Goal: Task Accomplishment & Management: Use online tool/utility

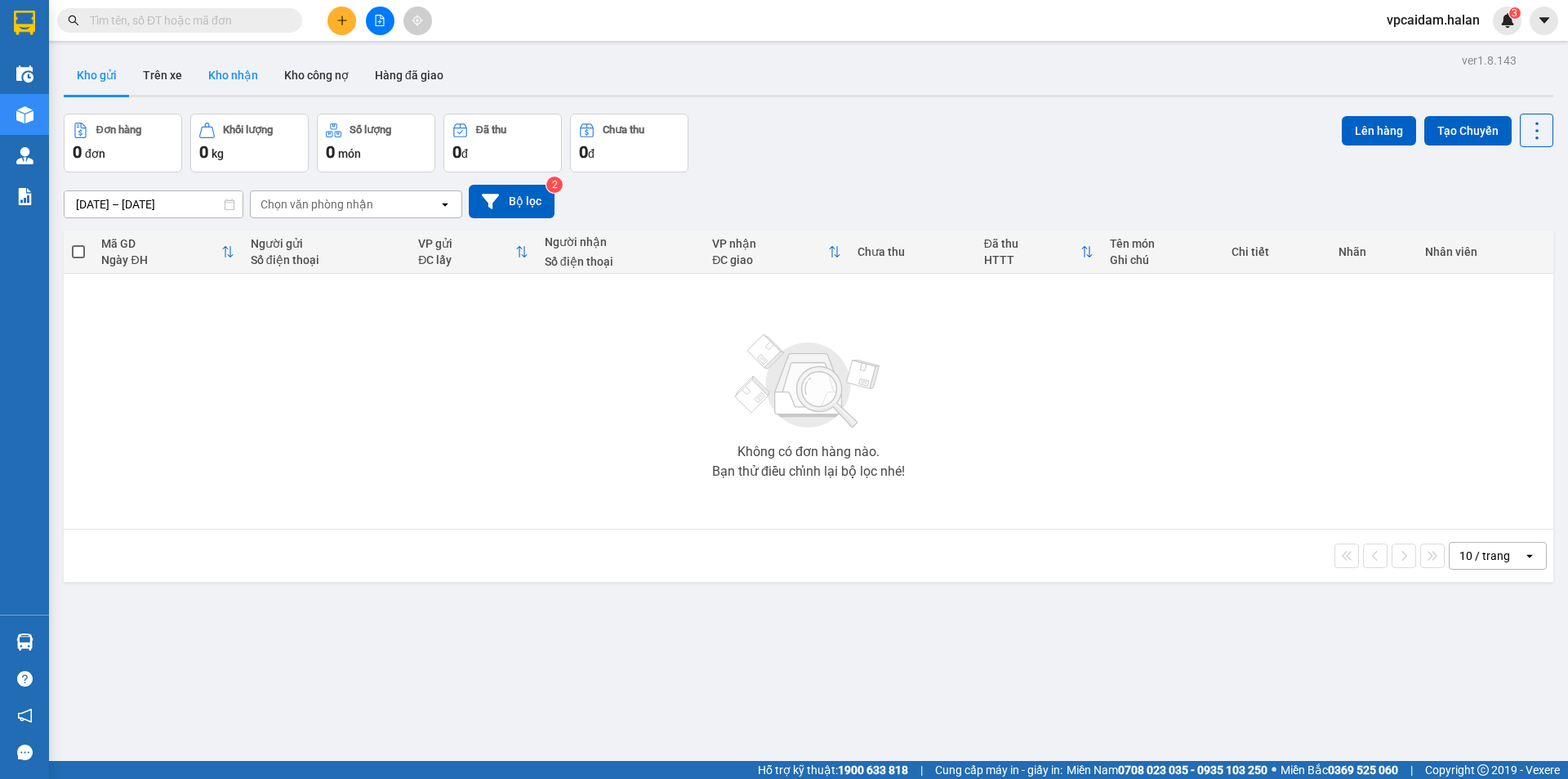
click at [227, 87] on button "Kho nhận" at bounding box center [233, 75] width 76 height 40
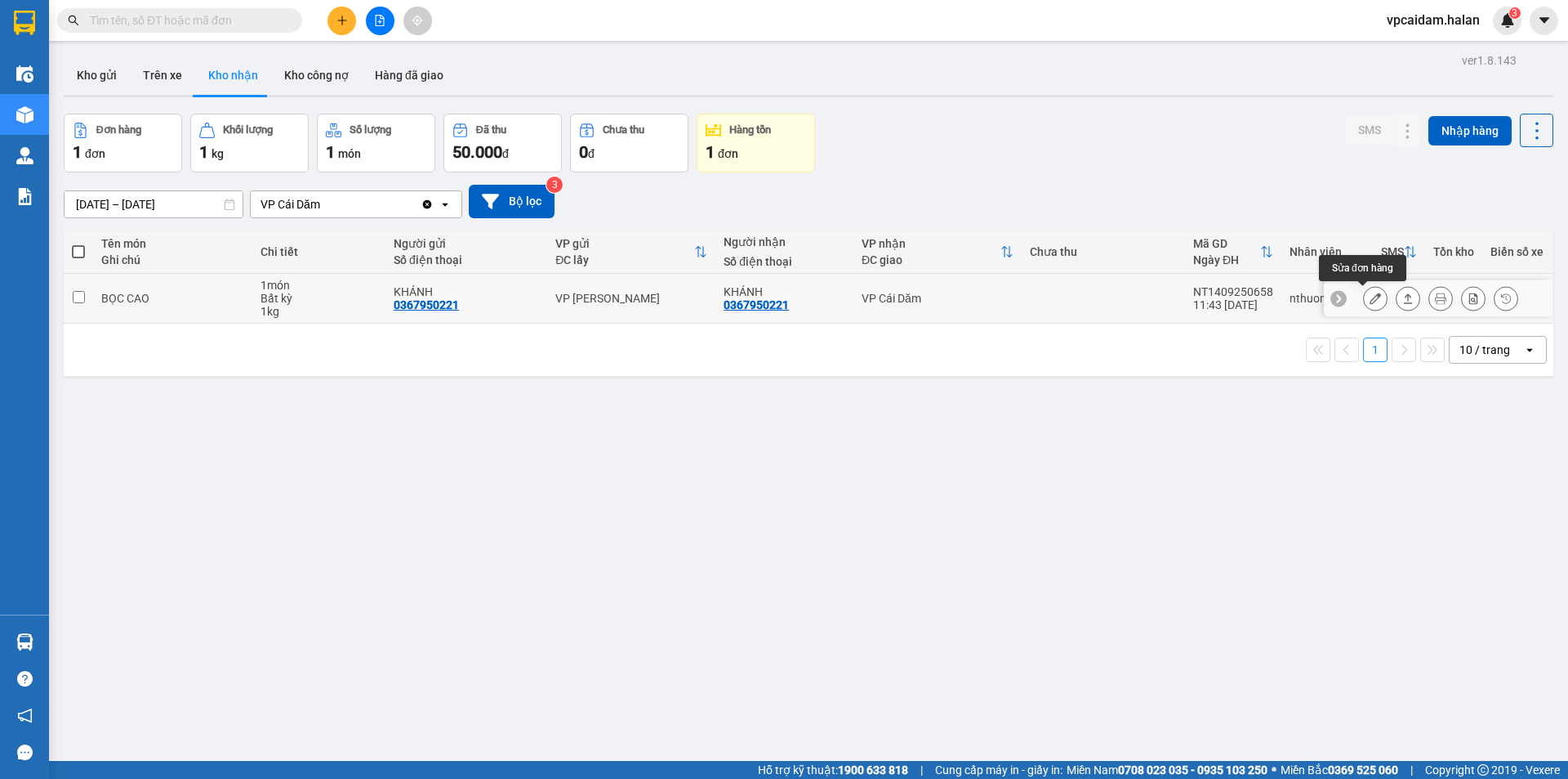
click at [1370, 298] on button at bounding box center [1375, 299] width 23 height 29
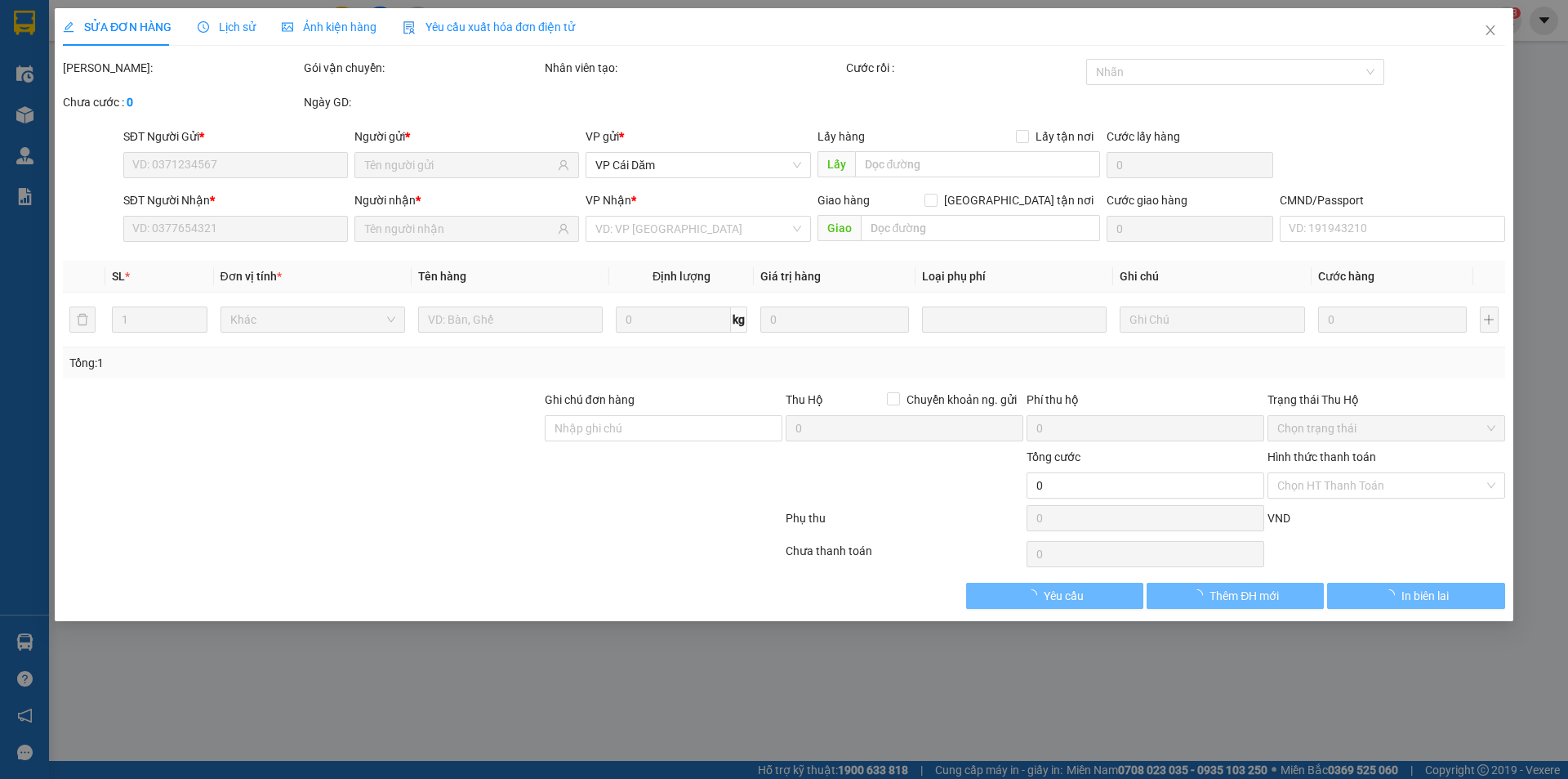
type input "0367950221"
type input "KHÁNH"
type input "0367950221"
type input "KHÁNH"
type input "50.000"
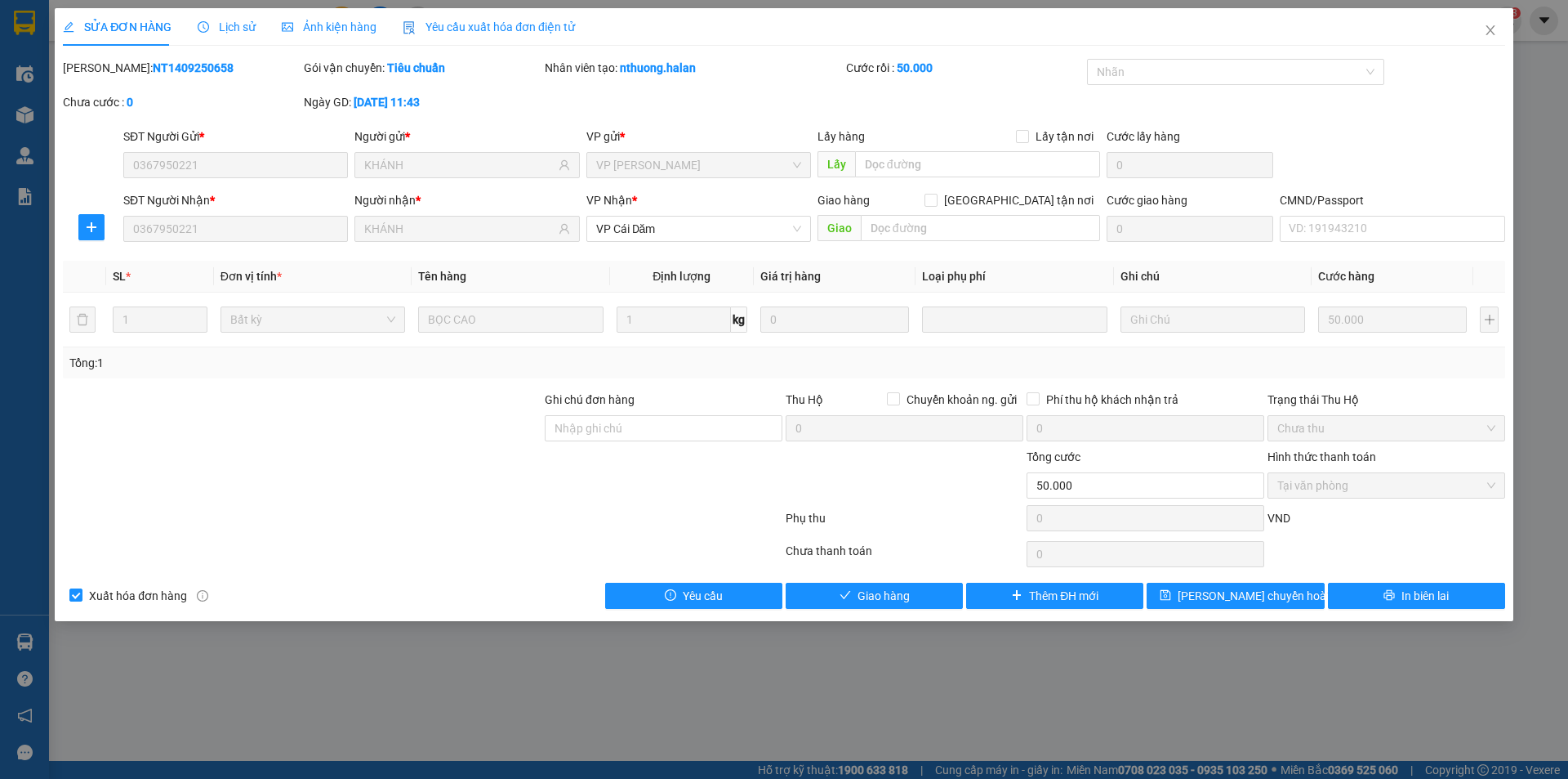
drag, startPoint x: 184, startPoint y: 65, endPoint x: 103, endPoint y: 67, distance: 81.0
click at [153, 67] on b "NT1409250658" at bounding box center [193, 68] width 81 height 13
click at [1486, 25] on icon "close" at bounding box center [1491, 30] width 13 height 13
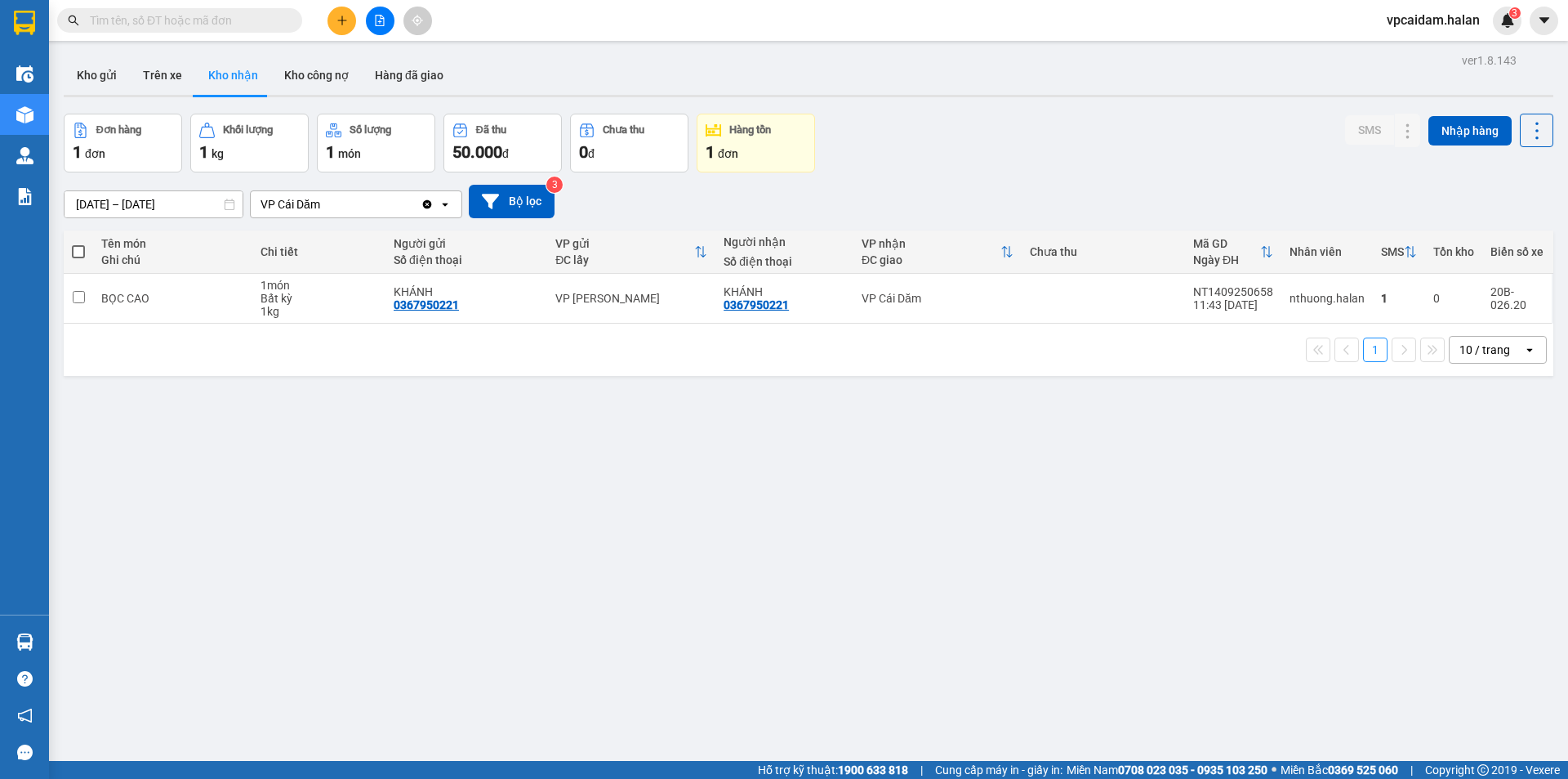
click at [227, 20] on input "text" at bounding box center [186, 20] width 193 height 18
paste input "NT1409250658"
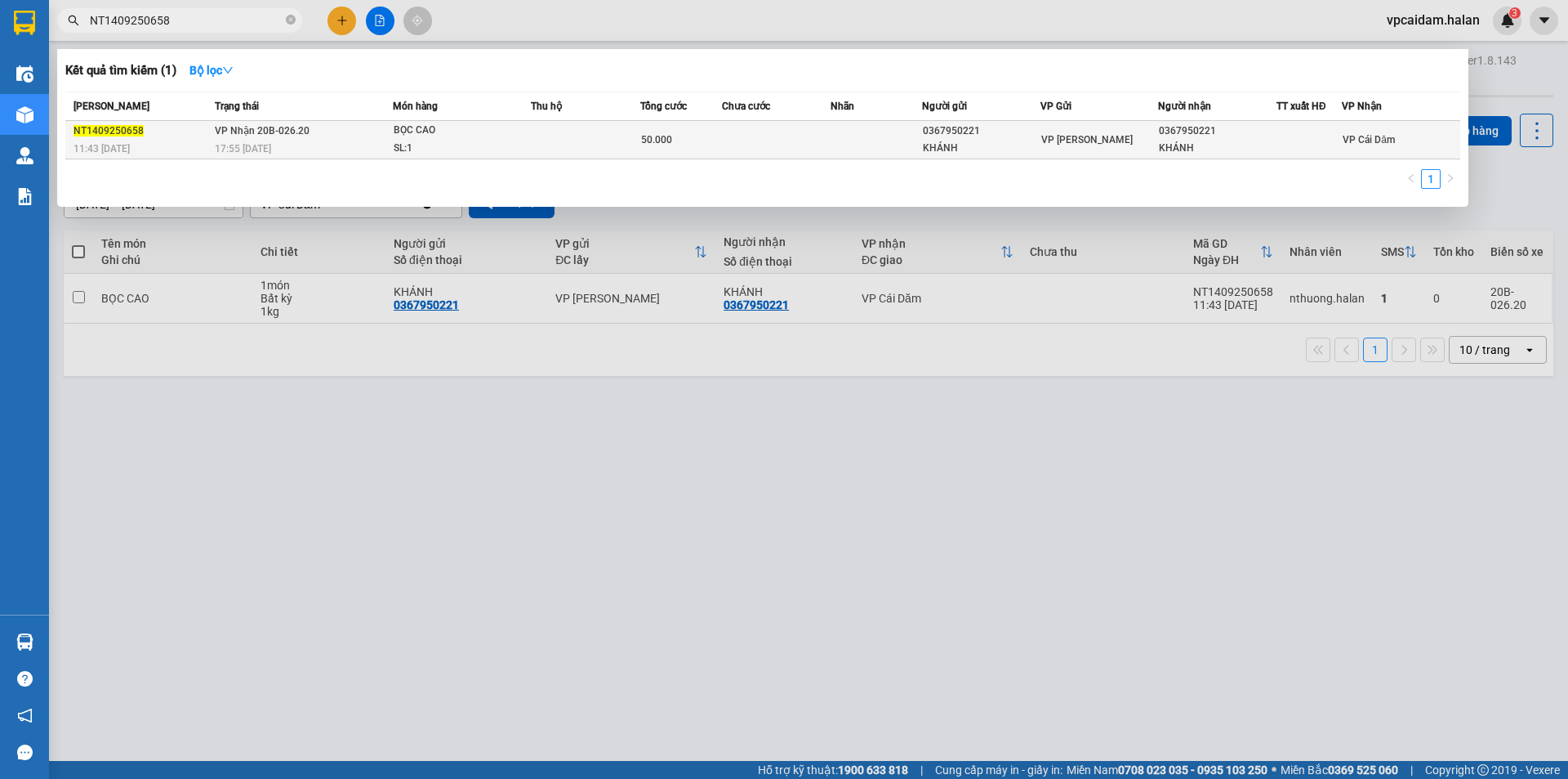
type input "NT1409250658"
click at [554, 139] on td at bounding box center [585, 140] width 109 height 39
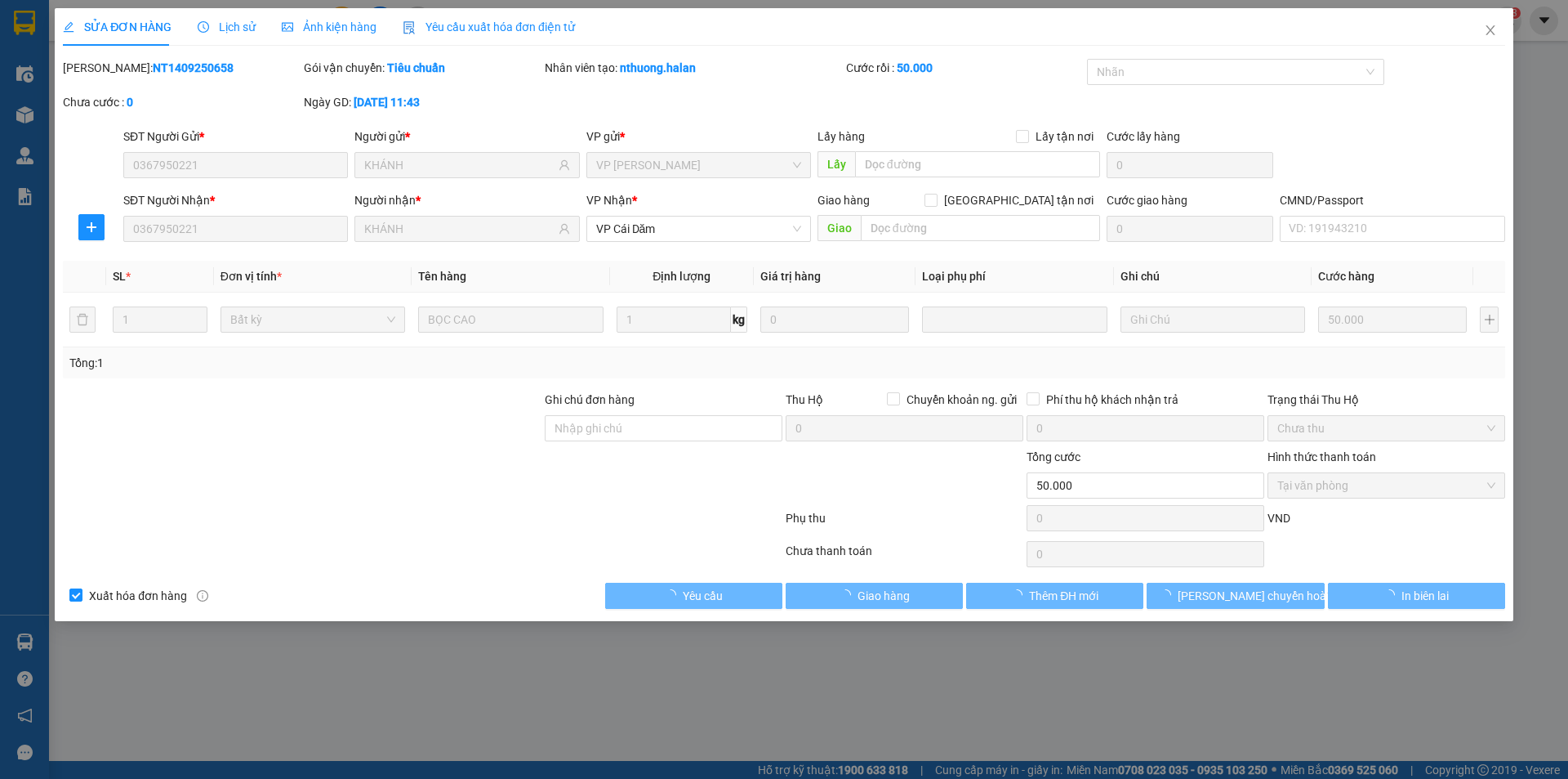
type input "0367950221"
type input "KHÁNH"
type input "0367950221"
type input "KHÁNH"
type input "50.000"
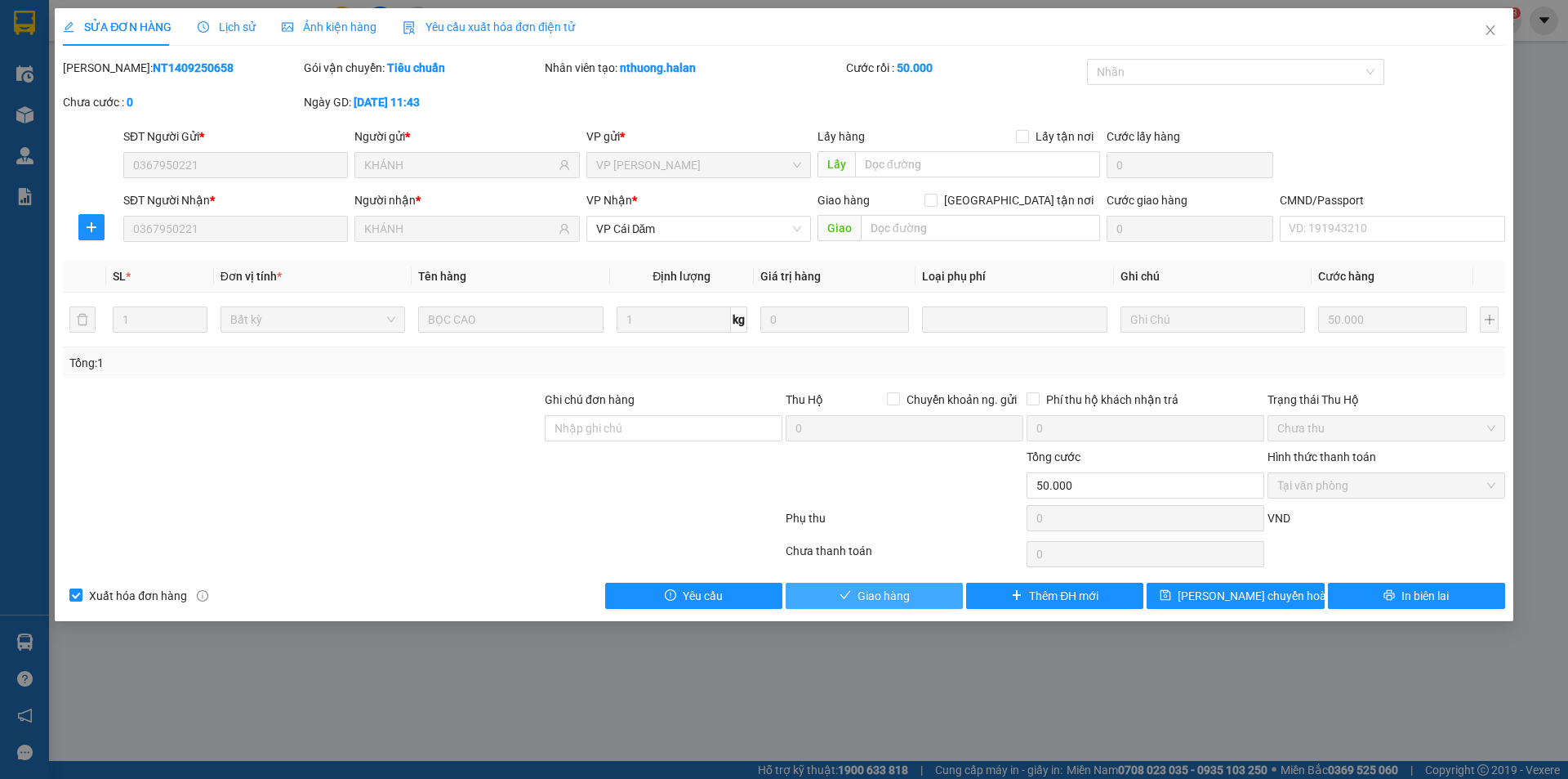
drag, startPoint x: 900, startPoint y: 591, endPoint x: 915, endPoint y: 569, distance: 26.6
click at [900, 591] on span "Giao hàng" at bounding box center [884, 596] width 52 height 18
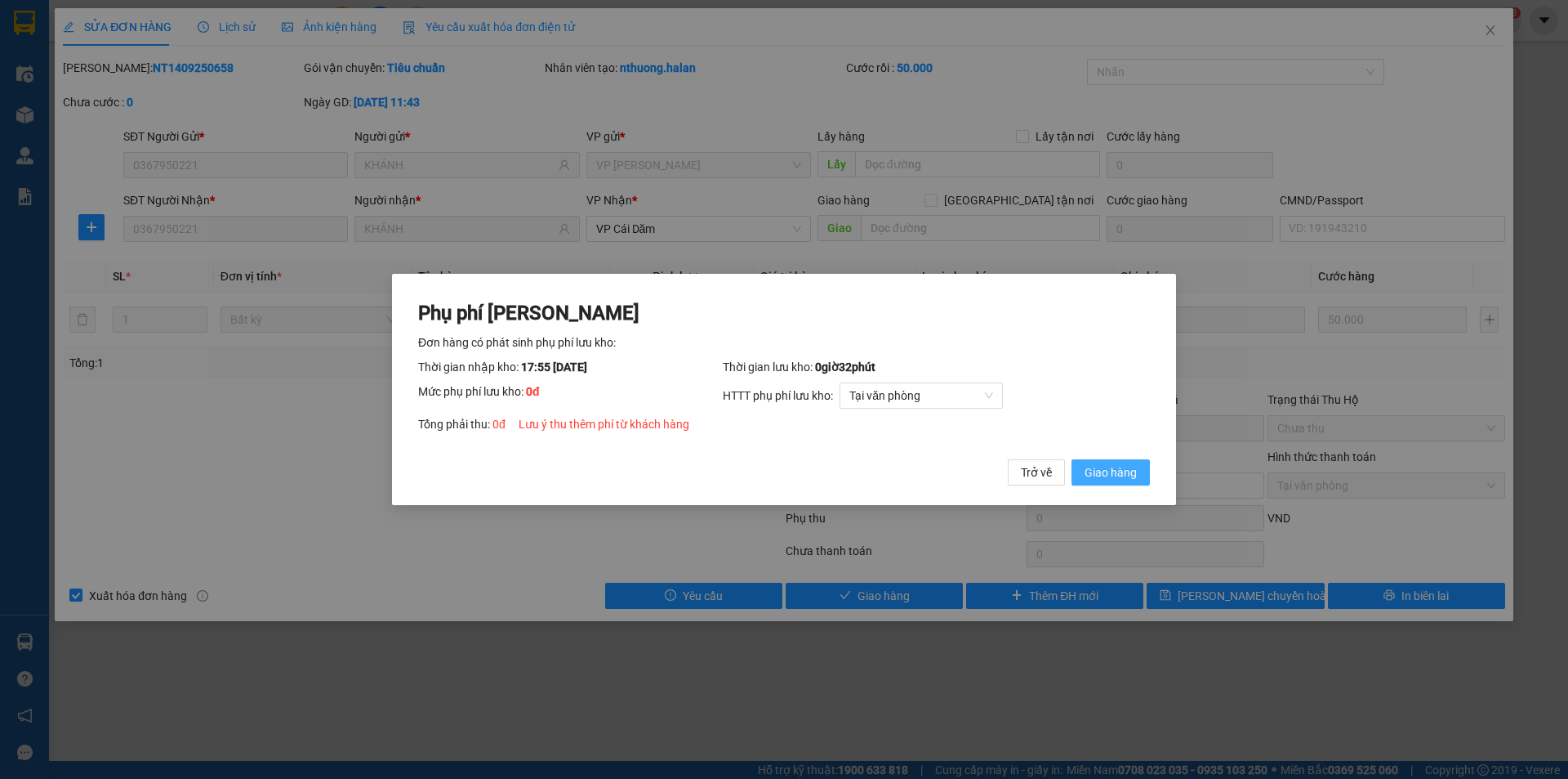
click at [1128, 474] on span "Giao hàng" at bounding box center [1111, 472] width 52 height 18
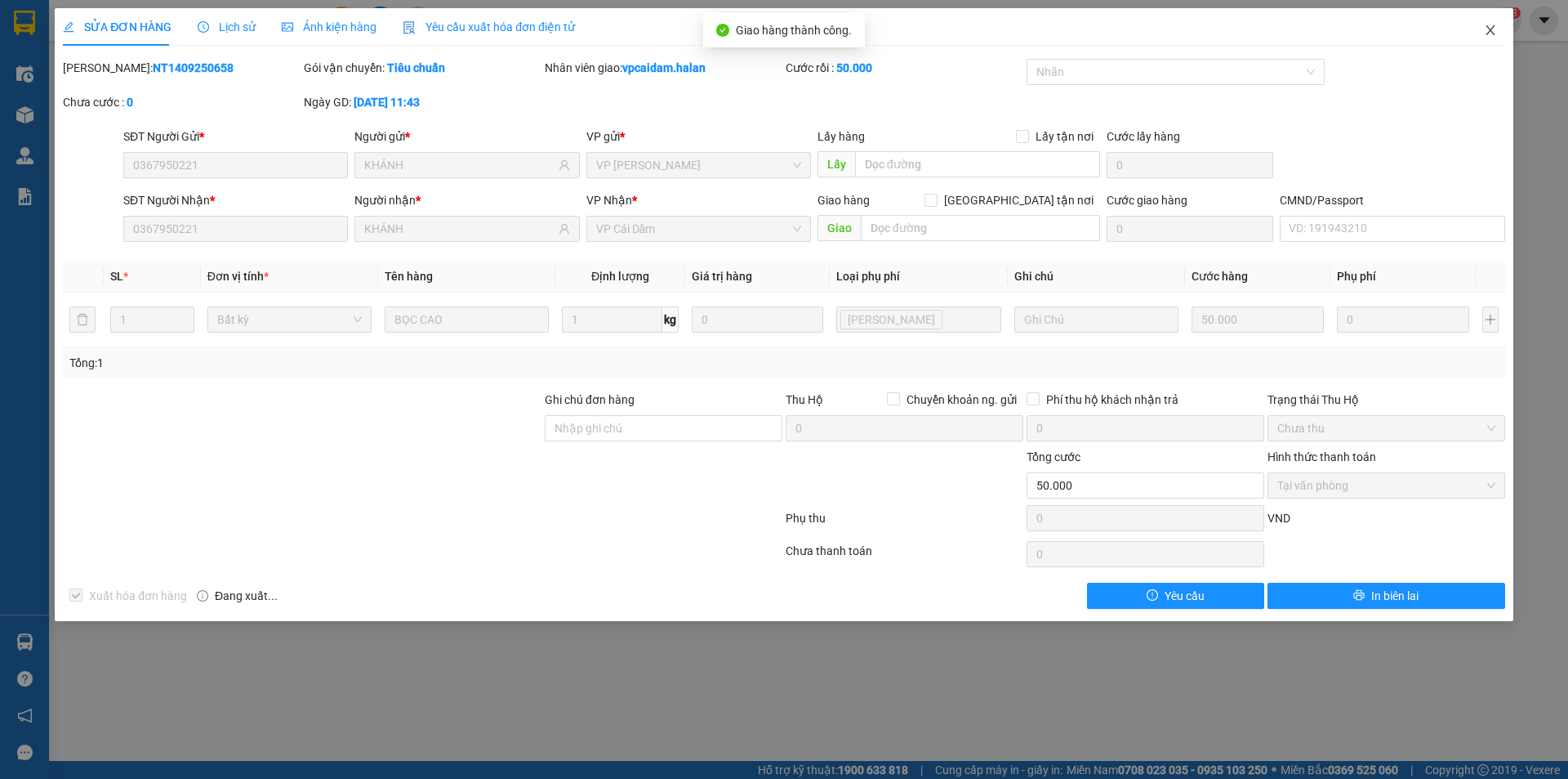
click at [1491, 35] on icon "close" at bounding box center [1491, 30] width 13 height 13
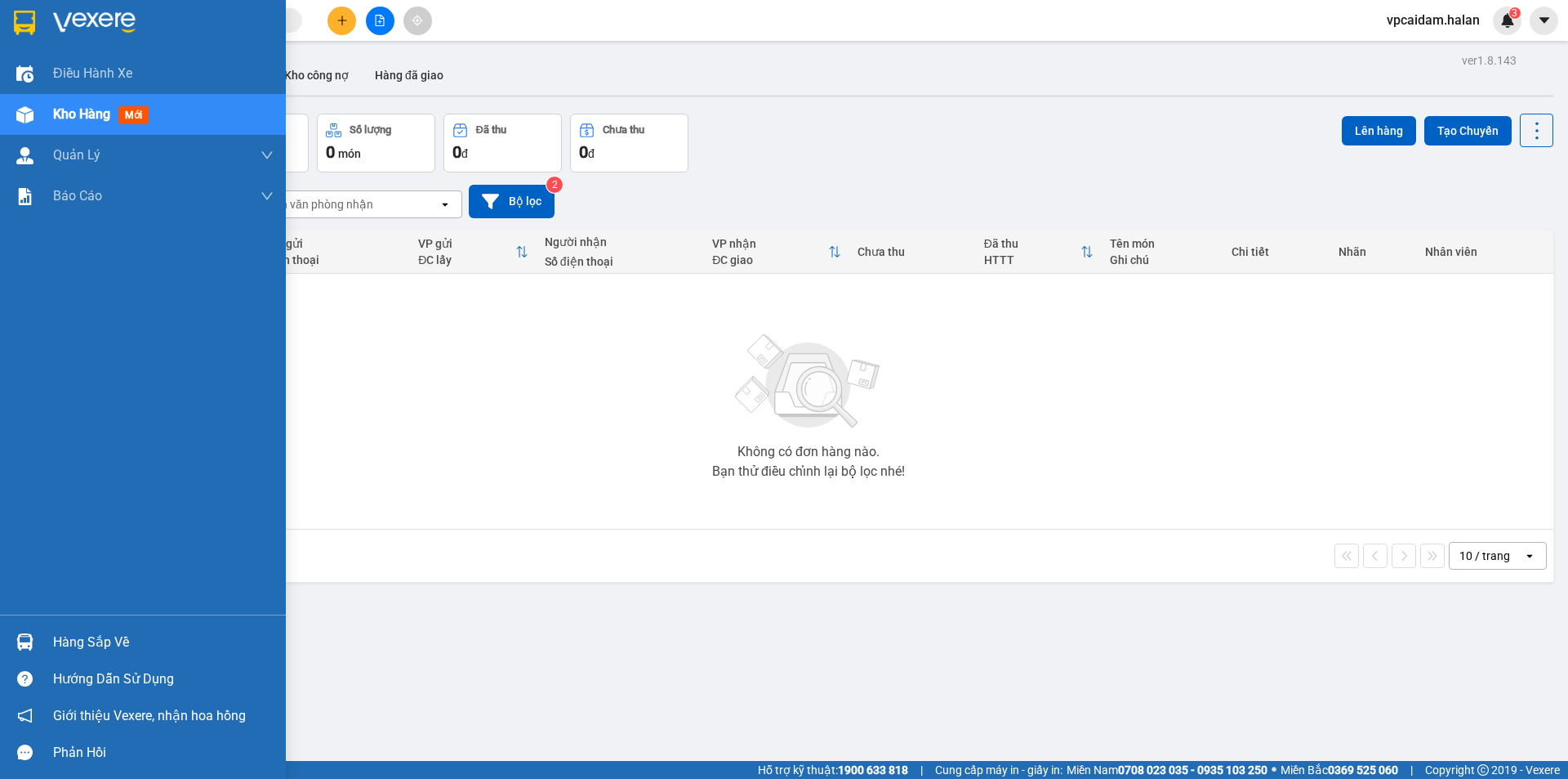
click at [114, 640] on div "Hàng sắp về" at bounding box center [163, 642] width 220 height 24
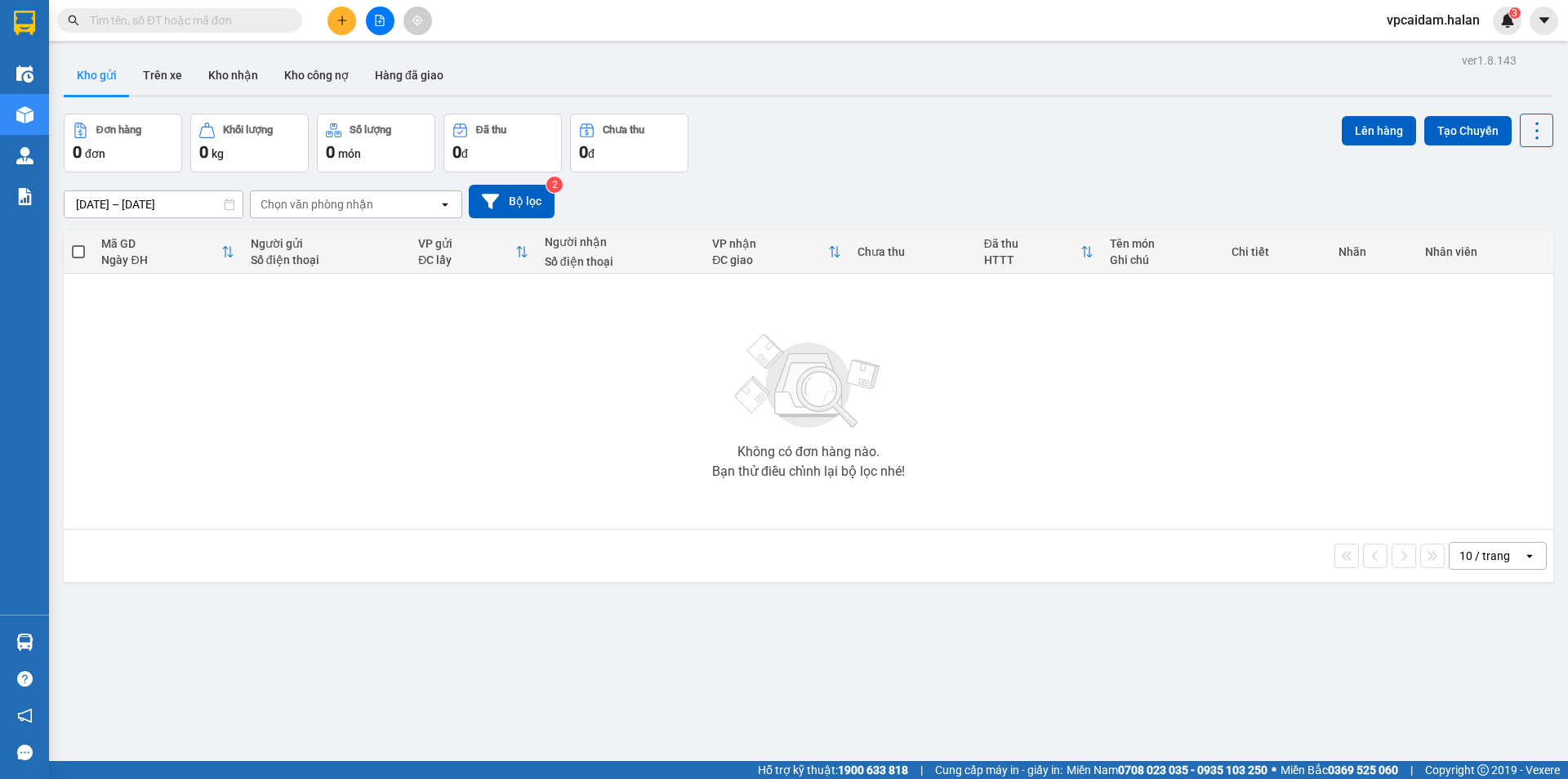
click at [887, 438] on section "Kết quả tìm kiếm ( 0 ) Bộ lọc No Data vpcaidam.halan 3 Điều hành xe Kho hàng mớ…" at bounding box center [784, 390] width 1568 height 779
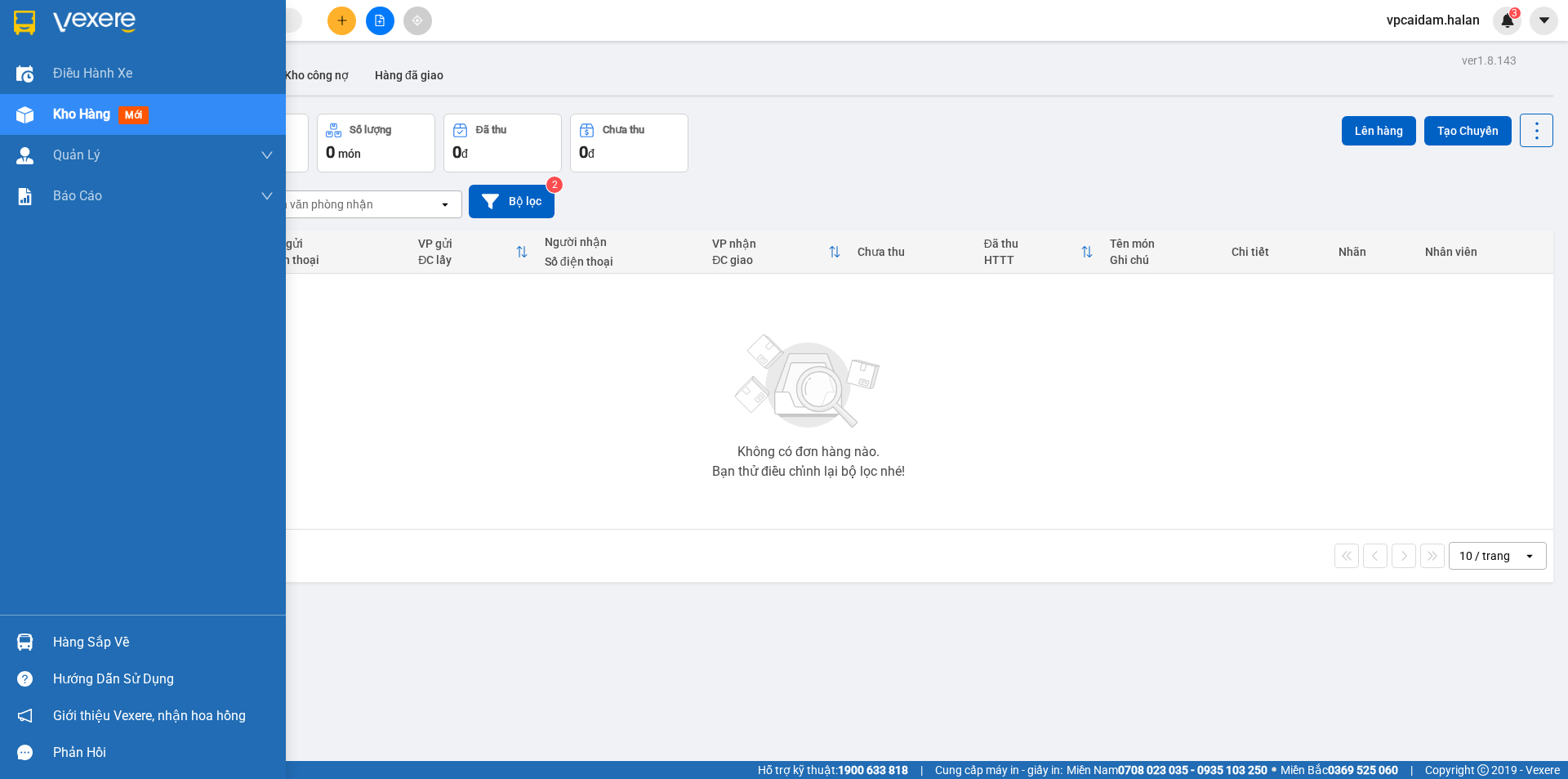
click at [77, 631] on div "Hàng sắp về" at bounding box center [163, 642] width 220 height 24
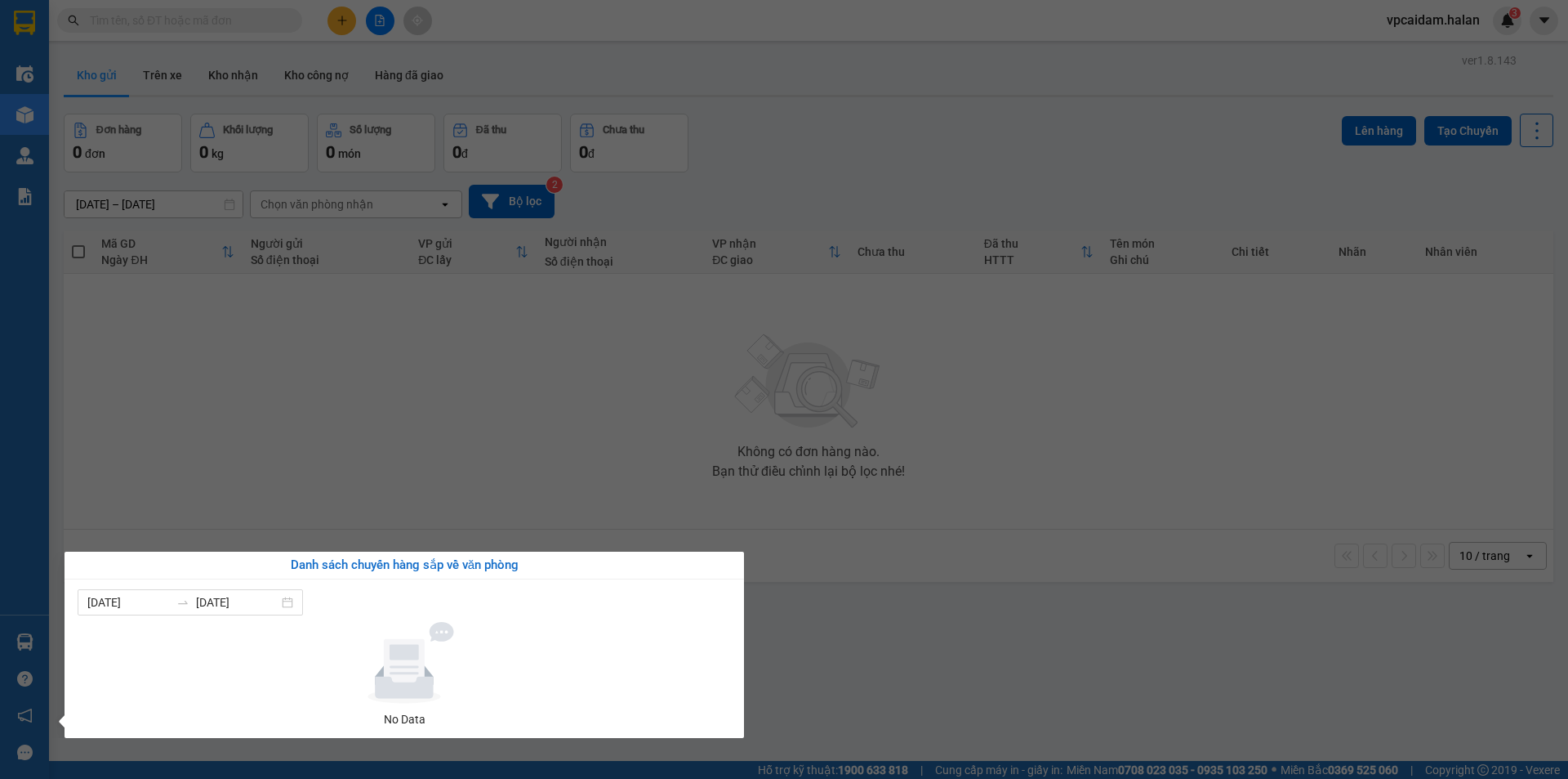
click at [714, 427] on section "Kết quả tìm kiếm ( 0 ) Bộ lọc No Data vpcaidam.halan 3 Điều hành xe Kho hàng mớ…" at bounding box center [784, 390] width 1568 height 779
